Goal: Find specific page/section: Find specific page/section

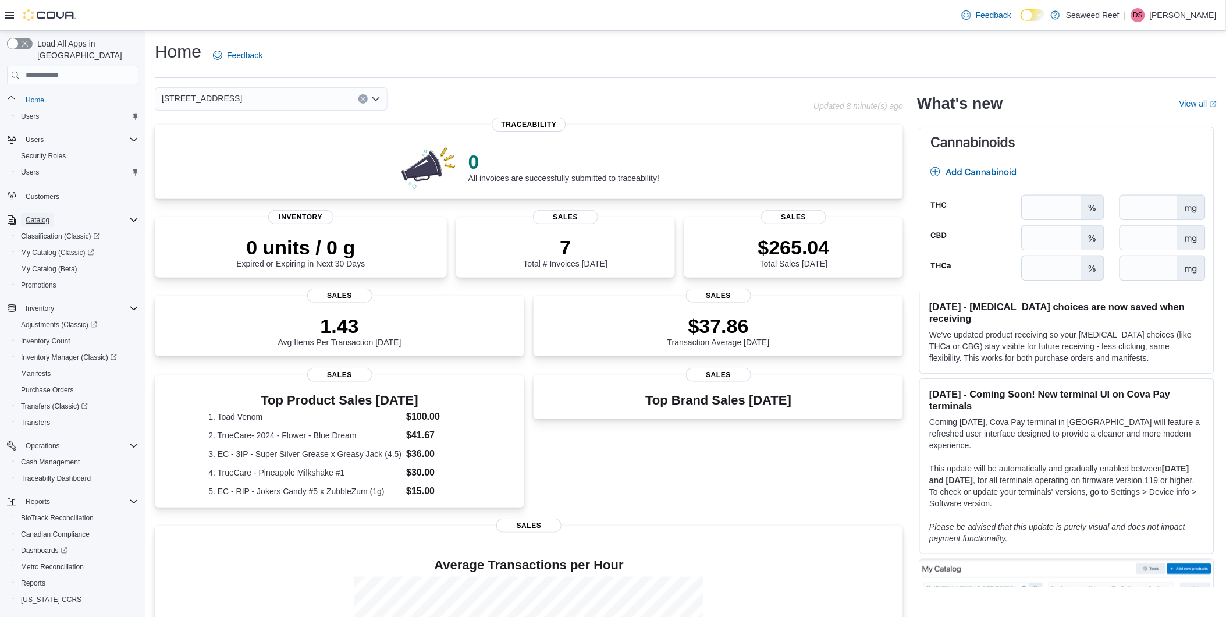
click at [40, 215] on span "Catalog" at bounding box center [38, 219] width 24 height 9
click at [37, 215] on span "Catalog" at bounding box center [38, 219] width 24 height 9
click at [42, 248] on span "My Catalog (Classic)" at bounding box center [57, 252] width 73 height 9
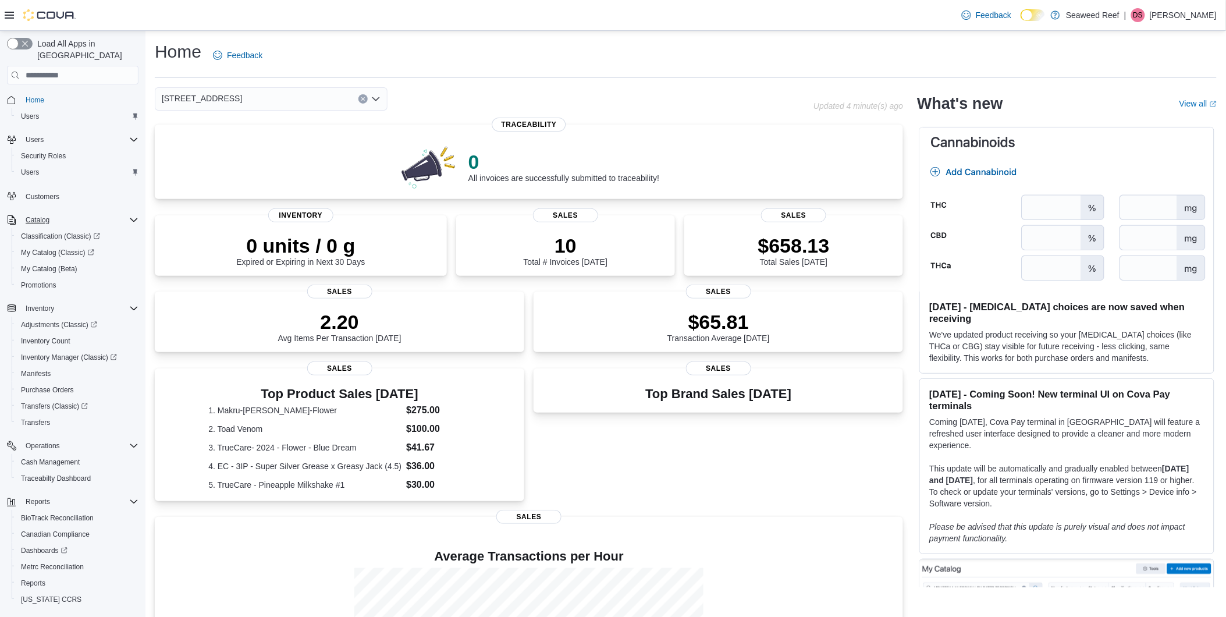
click at [666, 90] on div "[STREET_ADDRESS]" at bounding box center [484, 98] width 659 height 23
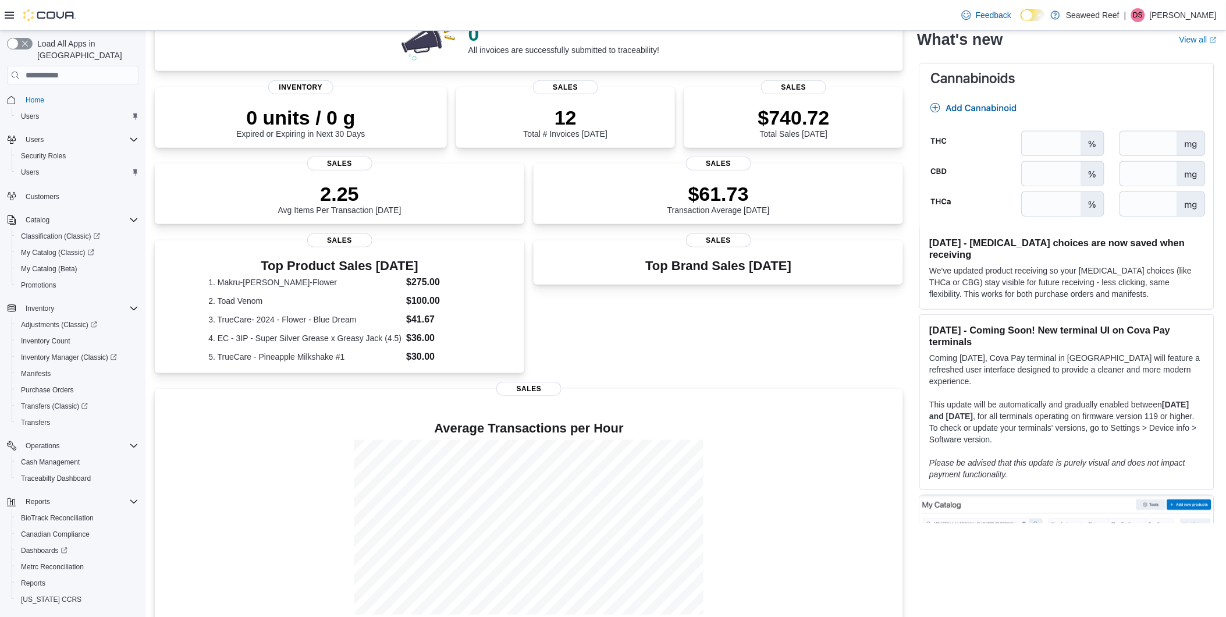
scroll to position [129, 0]
